Goal: Task Accomplishment & Management: Manage account settings

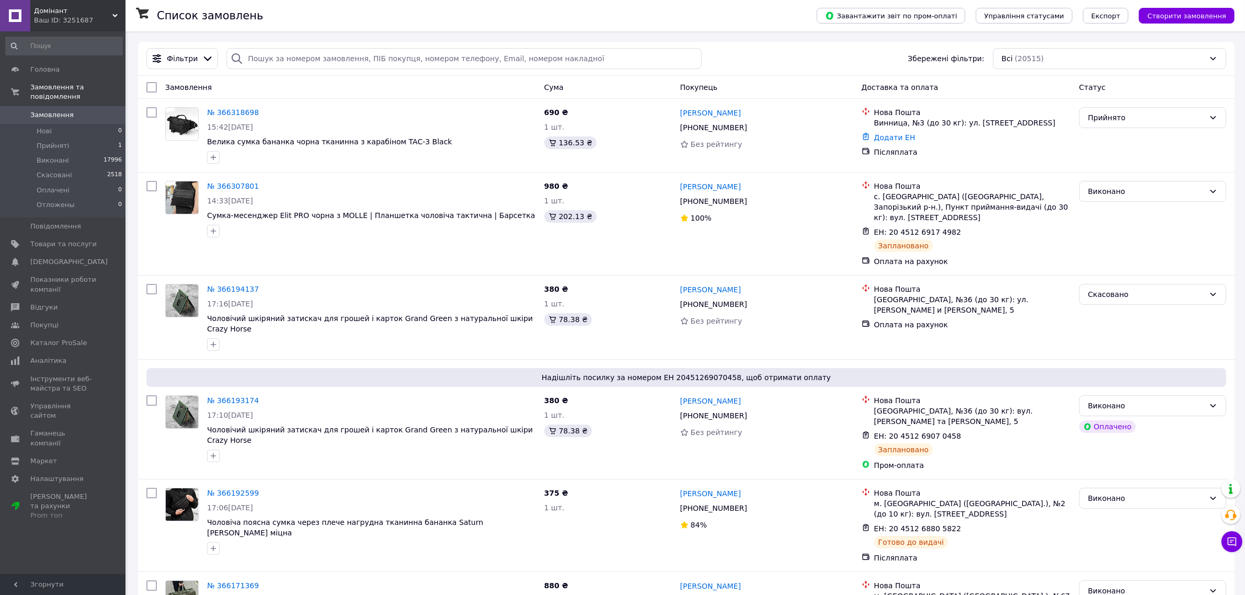
click at [82, 113] on link "Замовлення 0" at bounding box center [64, 115] width 128 height 18
click at [77, 127] on li "Нові 0" at bounding box center [64, 131] width 128 height 15
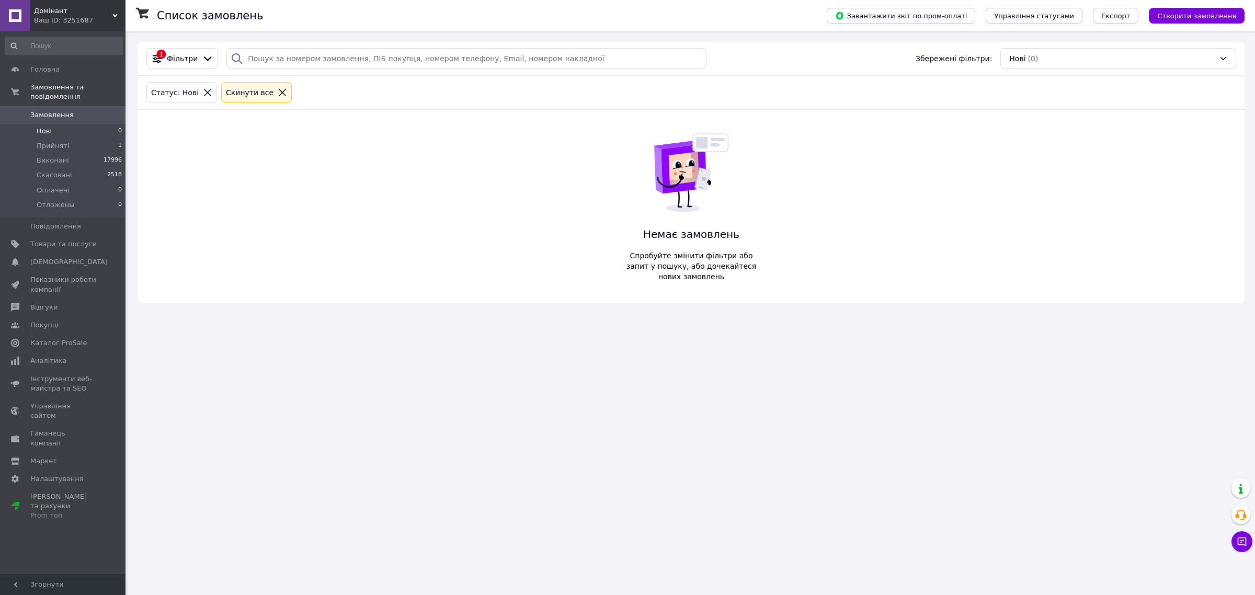
click at [81, 124] on li "Нові 0" at bounding box center [64, 131] width 128 height 15
click at [51, 124] on li "Нові 0" at bounding box center [64, 131] width 128 height 15
click at [65, 139] on li "Прийняті 1" at bounding box center [64, 146] width 128 height 15
